Goal: Information Seeking & Learning: Check status

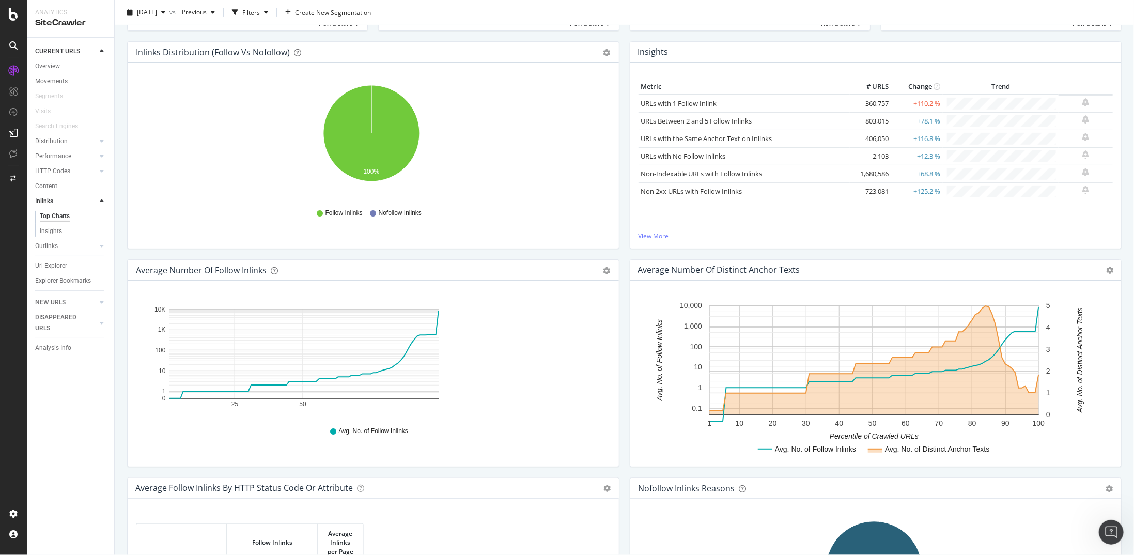
scroll to position [1686, 0]
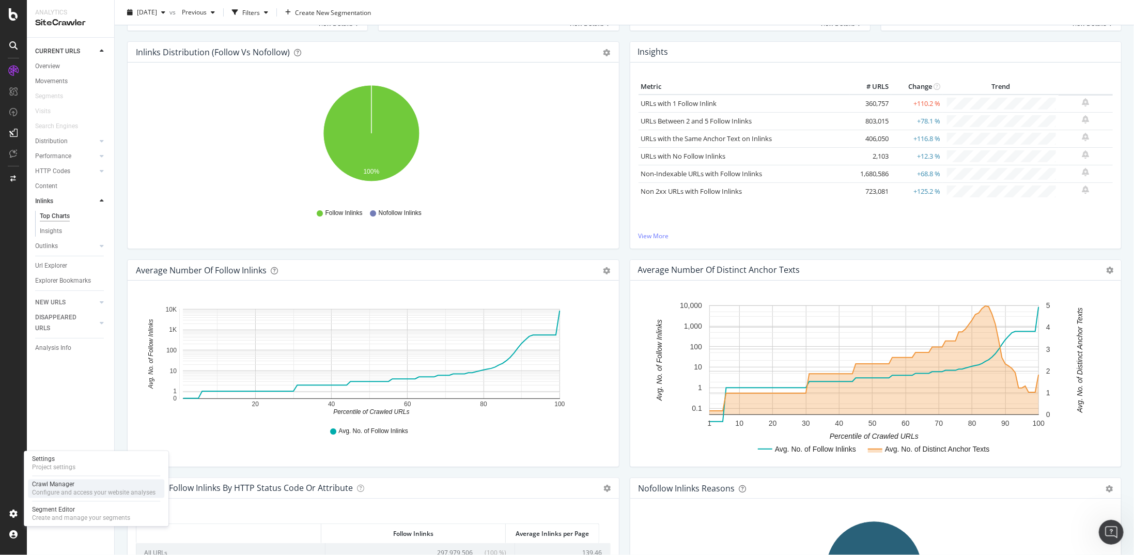
click at [70, 288] on div "Configure and access your website analyses" at bounding box center [93, 493] width 123 height 8
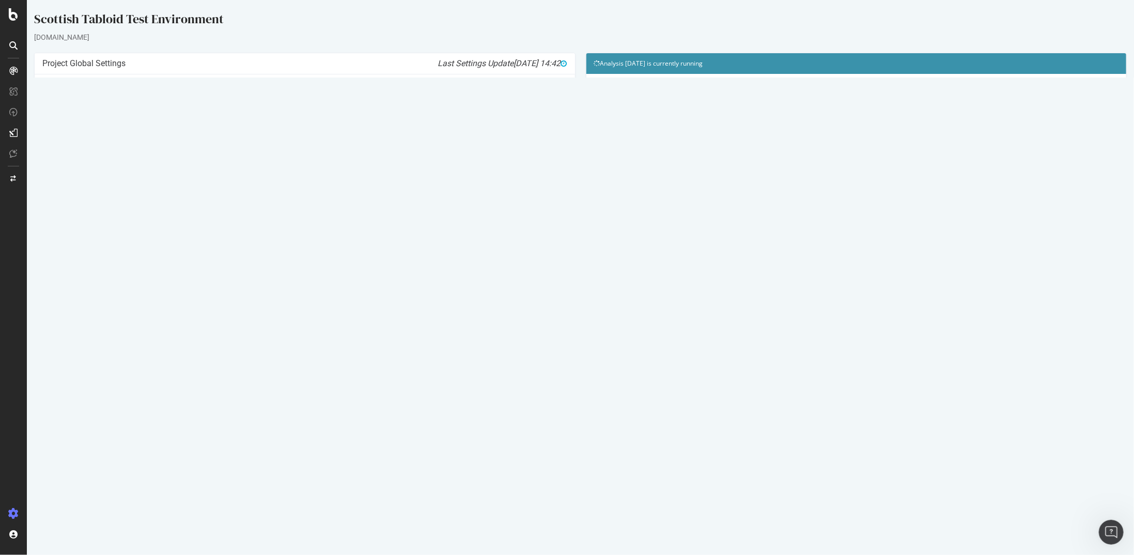
click at [87, 288] on link "[DATE] crawl" at bounding box center [68, 335] width 37 height 9
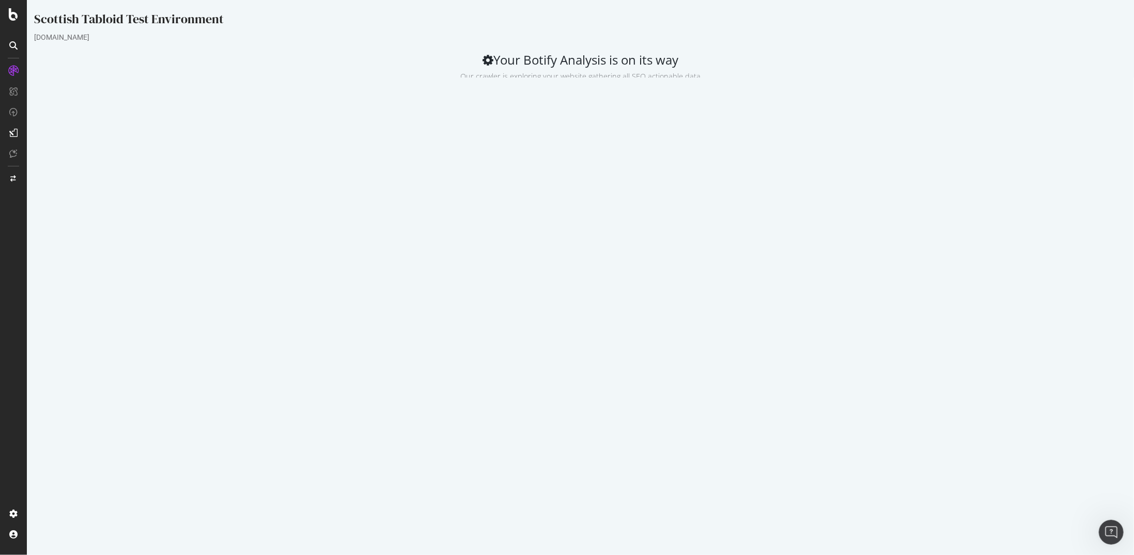
drag, startPoint x: 451, startPoint y: 136, endPoint x: 308, endPoint y: 142, distance: 142.2
click at [308, 142] on td "[URL][DOMAIN_NAME]" at bounding box center [435, 139] width 262 height 12
